Goal: Task Accomplishment & Management: Complete application form

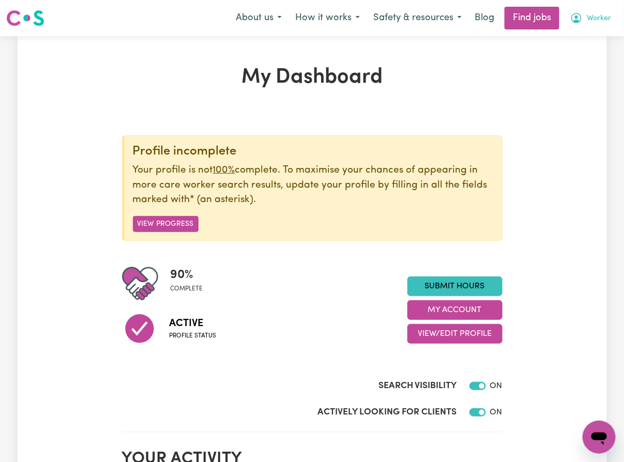
click at [592, 23] on span "Worker" at bounding box center [599, 18] width 24 height 11
click at [596, 42] on link "My Account" at bounding box center [577, 41] width 82 height 20
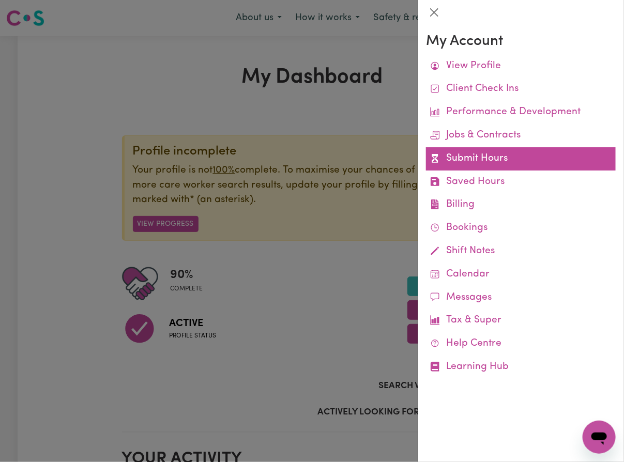
click at [547, 151] on link "Submit Hours" at bounding box center [521, 158] width 190 height 23
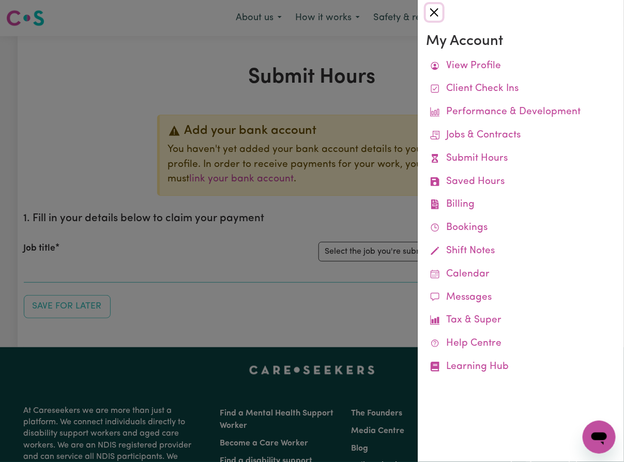
click at [431, 10] on button "Close" at bounding box center [434, 12] width 17 height 17
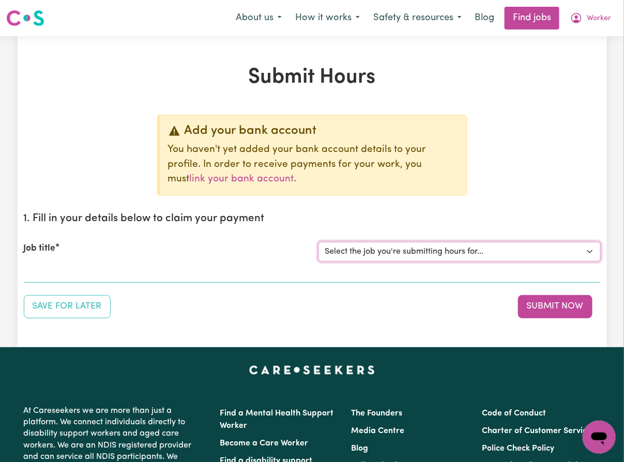
click at [417, 243] on select "Select the job you're submitting hours for... [Tumbi Umbi] Cleaner needed Tumbi…" at bounding box center [459, 252] width 282 height 20
select select "13066"
click at [318, 242] on select "Select the job you're submitting hours for... [Tumbi Umbi] Cleaner needed Tumbi…" at bounding box center [459, 252] width 282 height 20
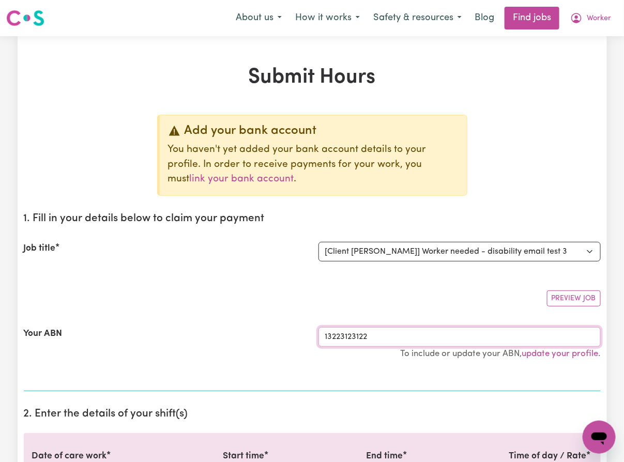
click at [403, 339] on input "13223123122" at bounding box center [459, 337] width 282 height 20
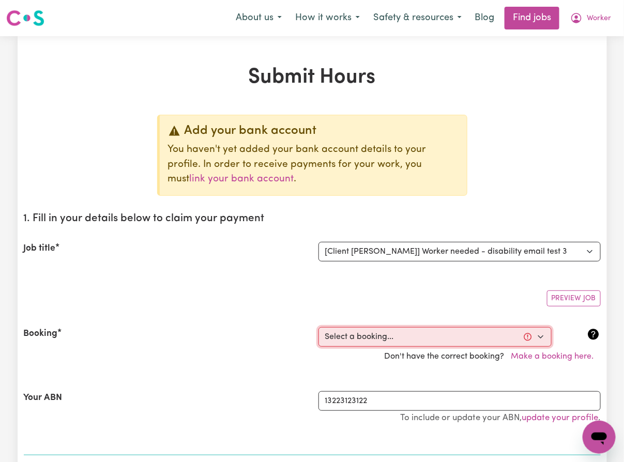
click at [403, 339] on select "Select a booking... [DATE] 09:33pm to 09:44pm (ONE-OFF)" at bounding box center [434, 337] width 233 height 20
select select "368120"
click at [318, 327] on select "Select a booking... [DATE] 09:33pm to 09:44pm (ONE-OFF)" at bounding box center [434, 337] width 233 height 20
type input "[DATE]"
type input "6"
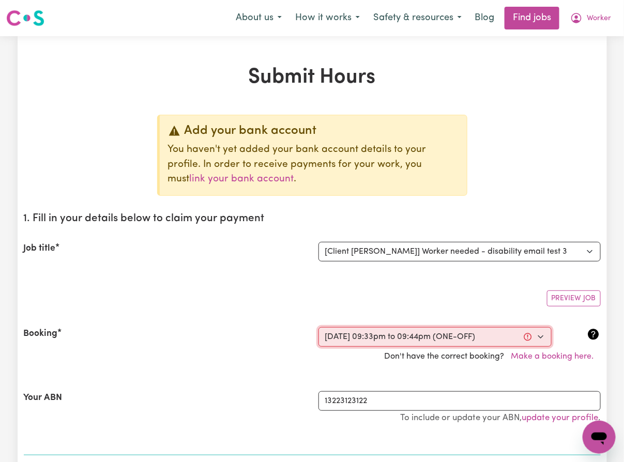
type input "10"
type input "2025"
type input "21:33"
type input "9"
type input "33"
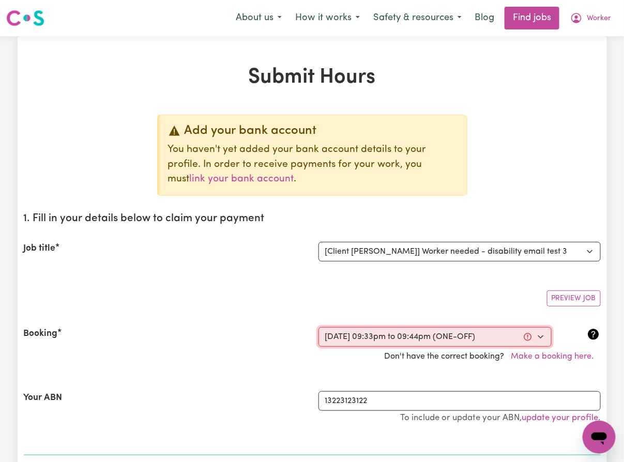
select select "pm"
type input "21:44"
type input "9"
type input "44"
select select "pm"
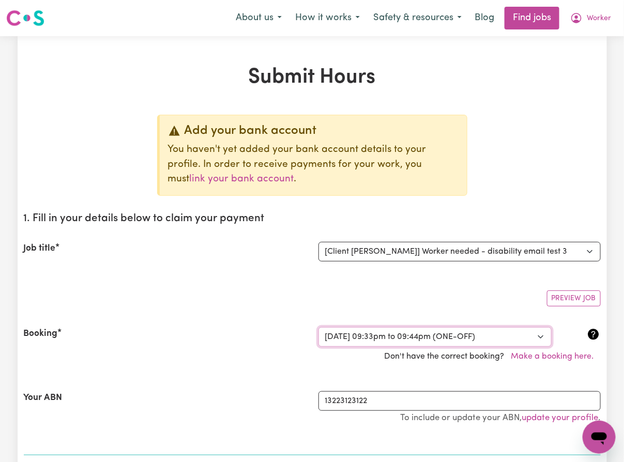
scroll to position [331, 0]
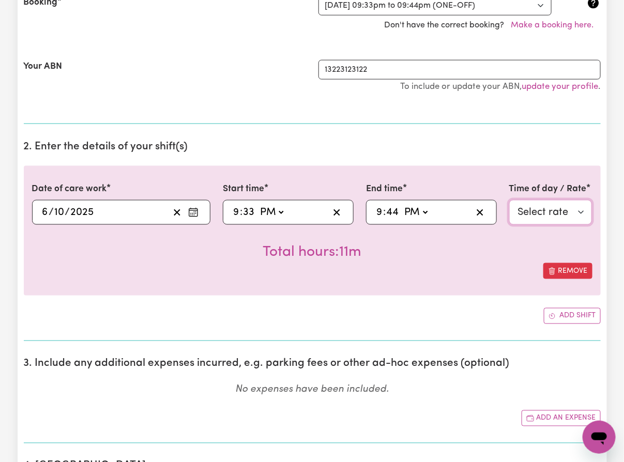
click at [571, 213] on select "Select rate $27.00 - Weekday Evening - Assistance with personal domestic activi…" at bounding box center [550, 212] width 83 height 25
click at [544, 217] on select "Select rate $27.00 - Weekday Evening - Assistance with personal domestic activi…" at bounding box center [550, 212] width 83 height 25
click at [536, 206] on select "Select rate $27.00 - Weekday Evening - Assistance with personal domestic activi…" at bounding box center [550, 212] width 83 height 25
